Goal: Transaction & Acquisition: Subscribe to service/newsletter

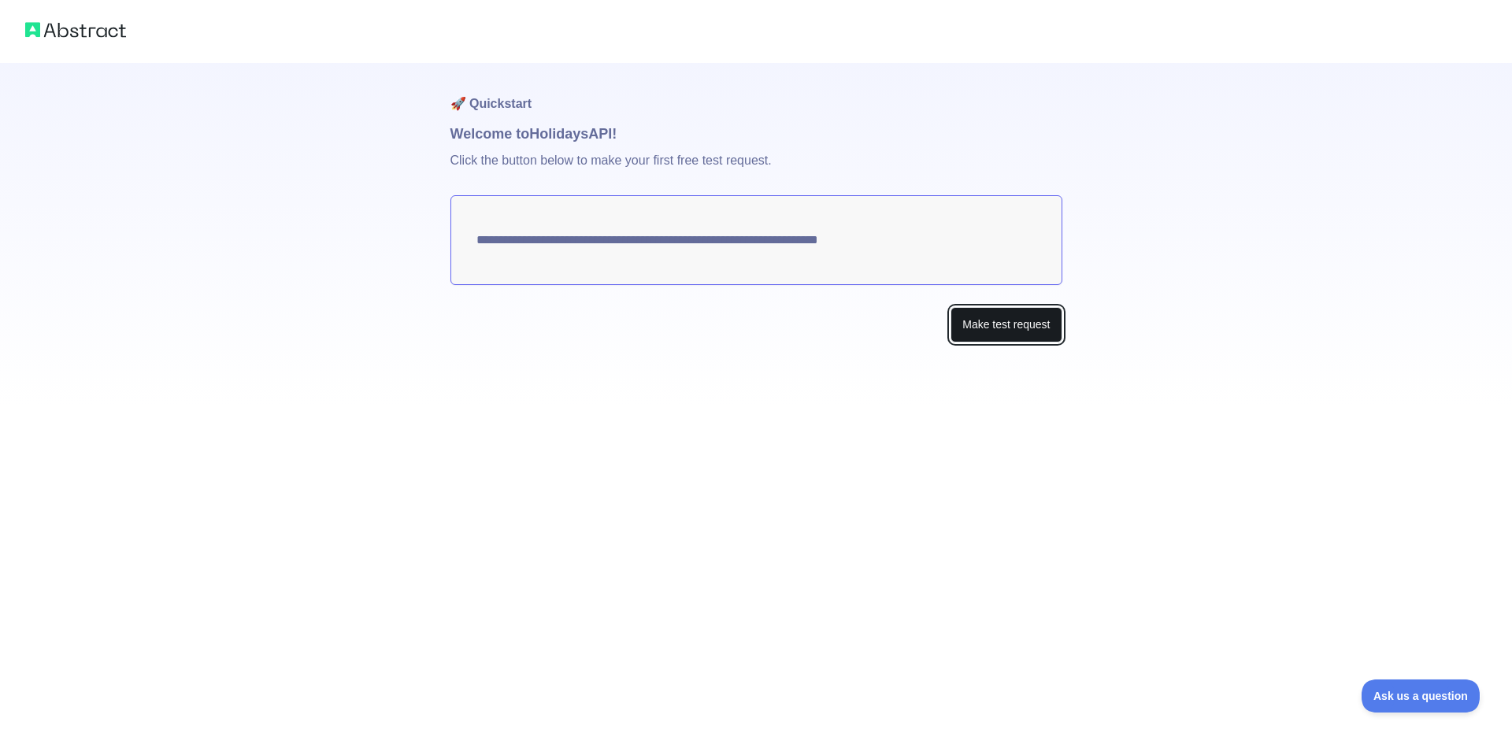
click at [1011, 321] on button "Make test request" at bounding box center [1006, 324] width 111 height 35
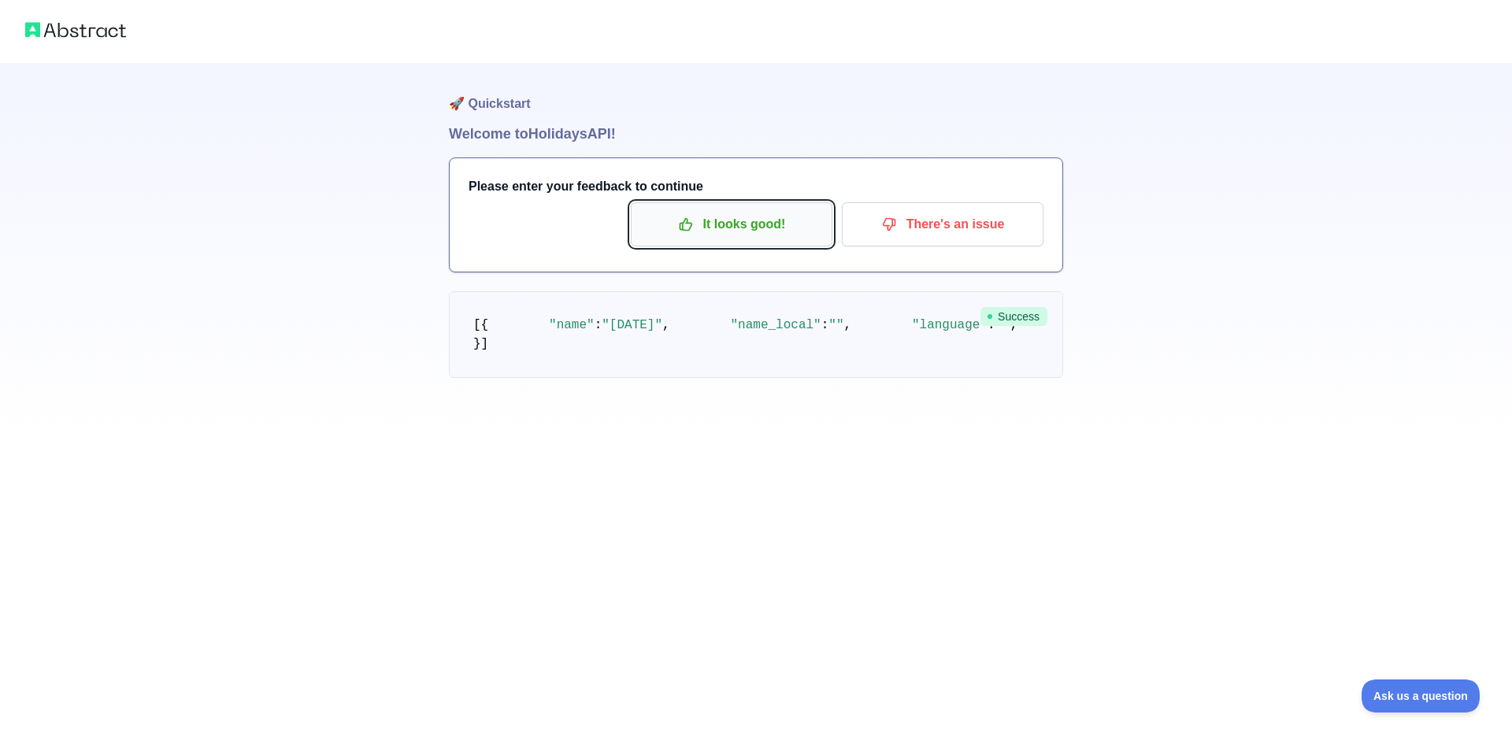
click at [749, 209] on button "It looks good!" at bounding box center [732, 224] width 202 height 44
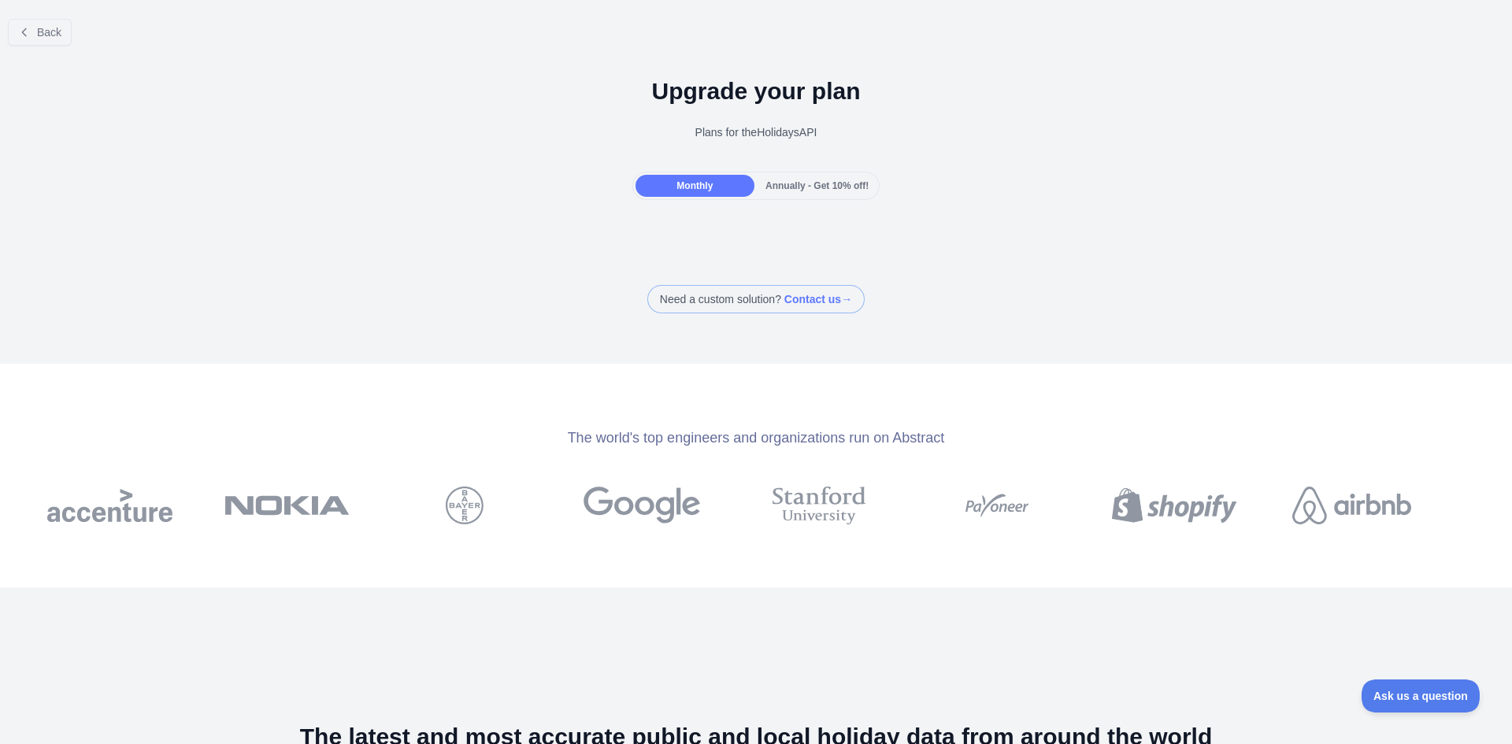
click at [791, 183] on span "Annually - Get 10% off!" at bounding box center [817, 185] width 103 height 11
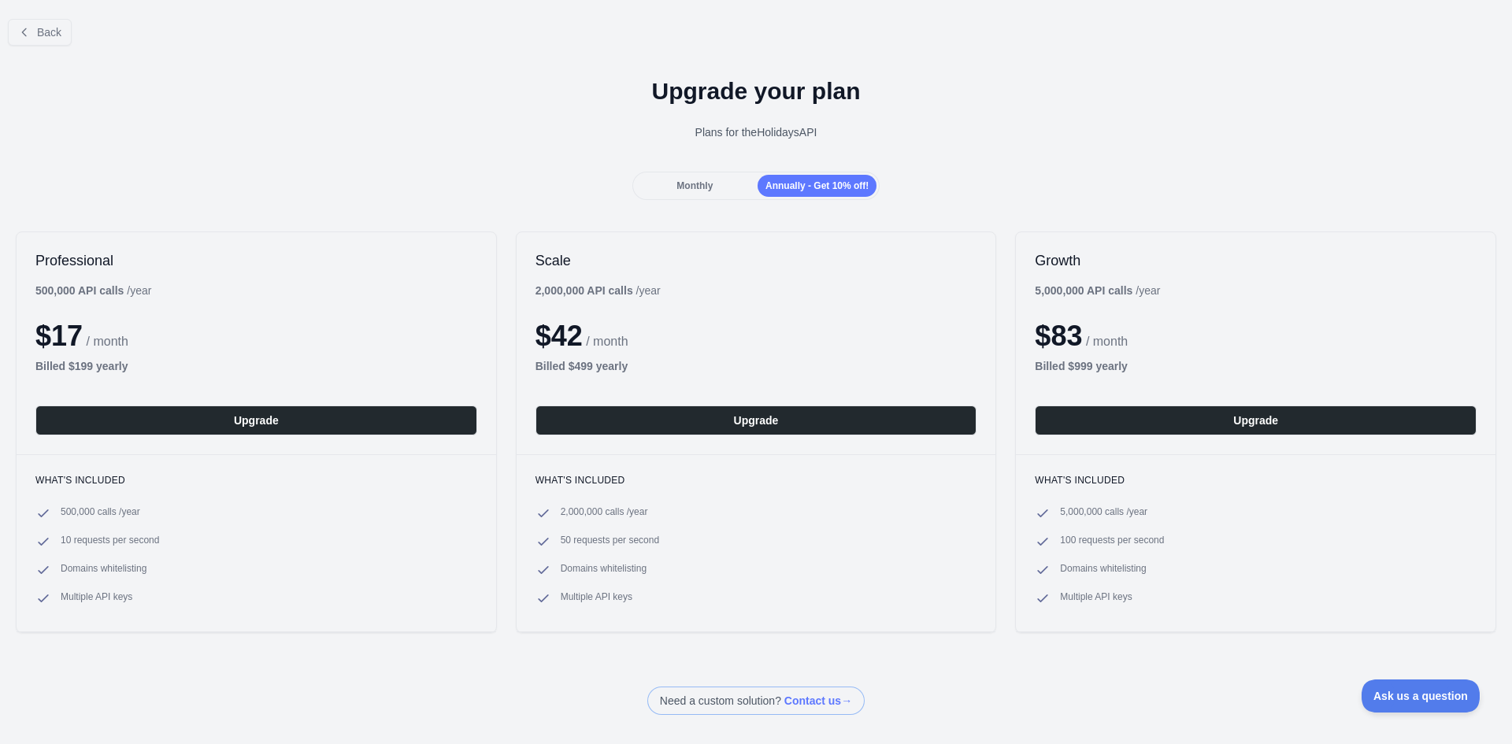
click at [716, 188] on div "Monthly" at bounding box center [695, 186] width 119 height 22
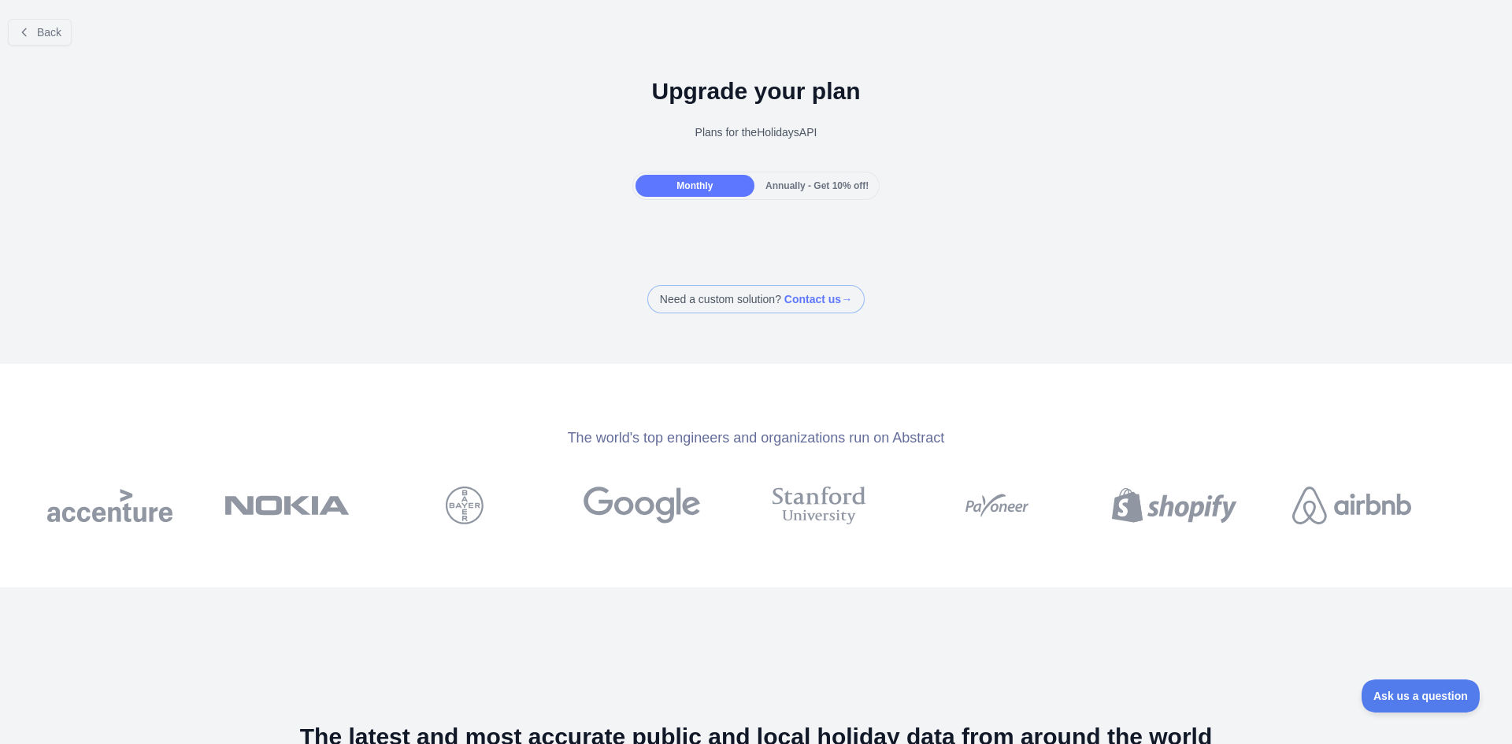
click at [804, 195] on div "Annually - Get 10% off!" at bounding box center [817, 186] width 119 height 22
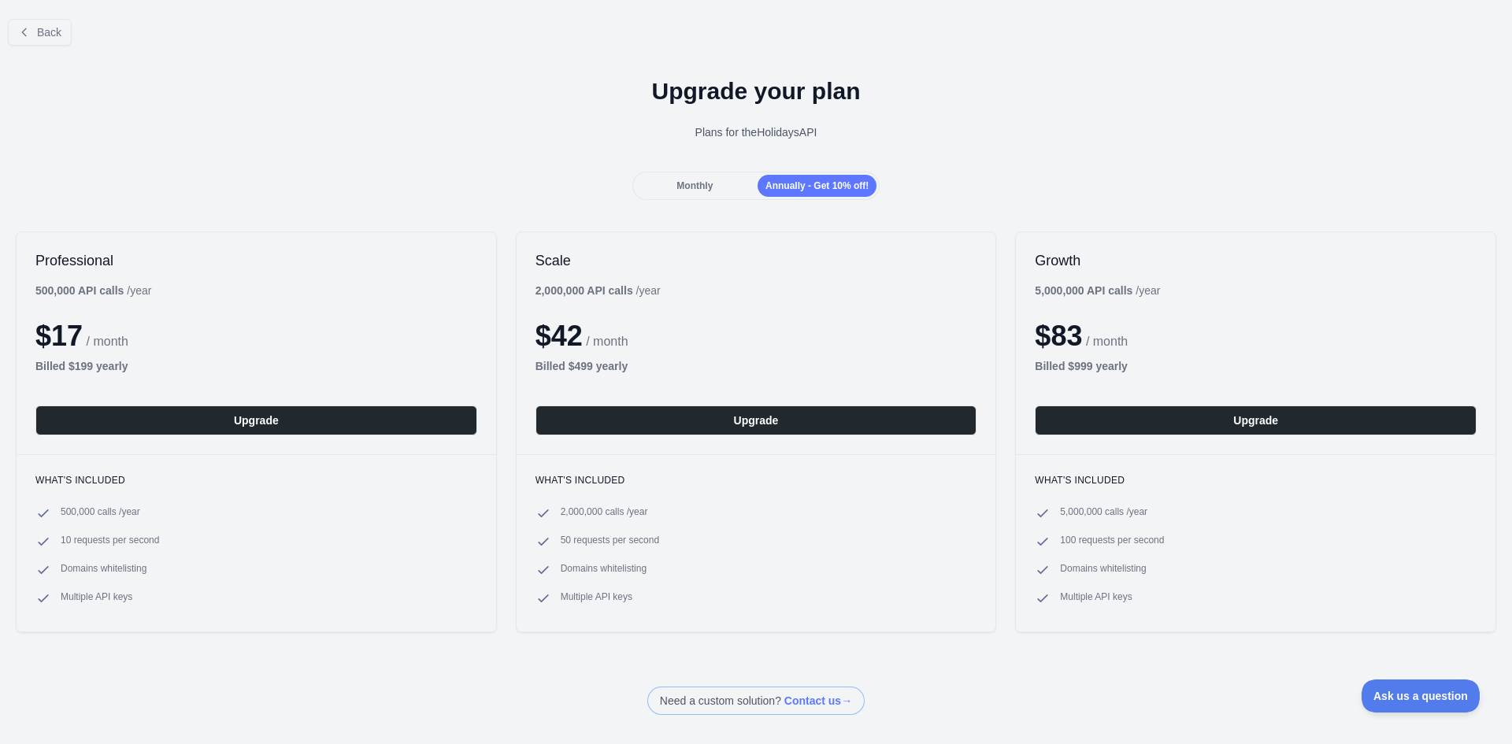
click at [712, 179] on div "Monthly" at bounding box center [695, 186] width 119 height 22
